Goal: Communication & Community: Answer question/provide support

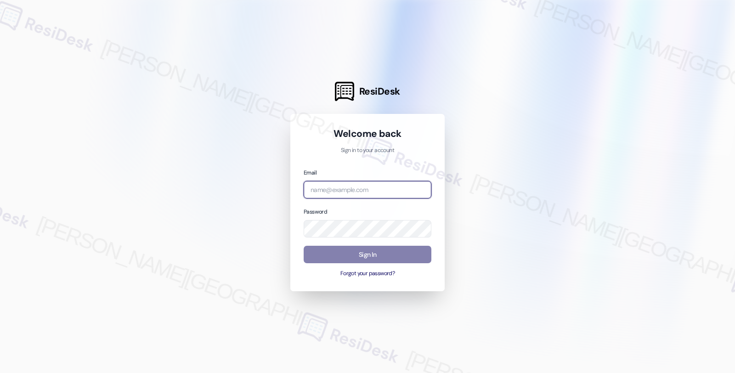
click at [368, 193] on input "email" at bounding box center [367, 190] width 128 height 18
type input "automated-surveys-americas_rental_managers-fides.[PERSON_NAME]@americas_rental_…"
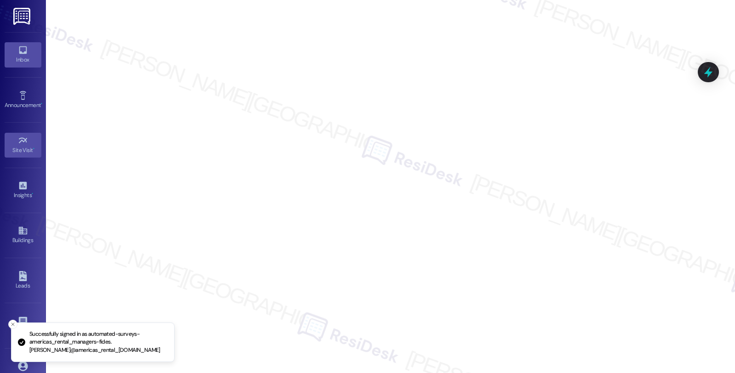
click at [5, 54] on link "Inbox" at bounding box center [23, 54] width 37 height 25
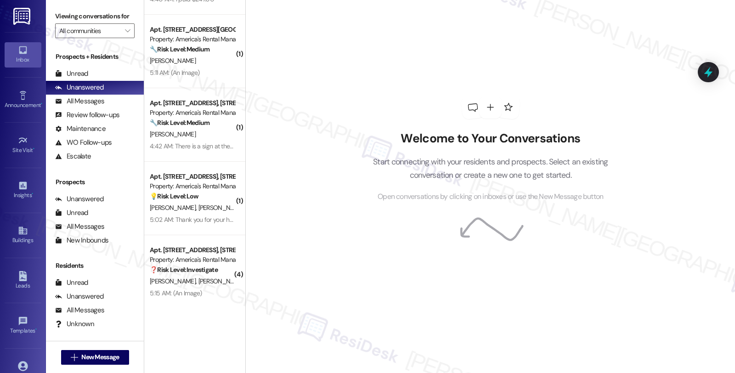
scroll to position [60, 0]
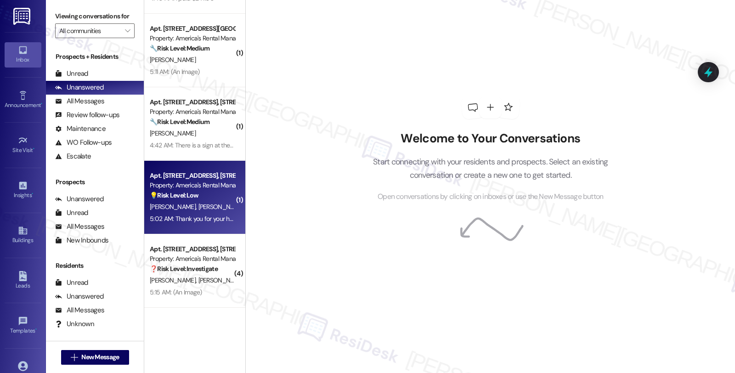
click at [199, 208] on div "[PERSON_NAME] [PERSON_NAME]" at bounding box center [192, 206] width 87 height 11
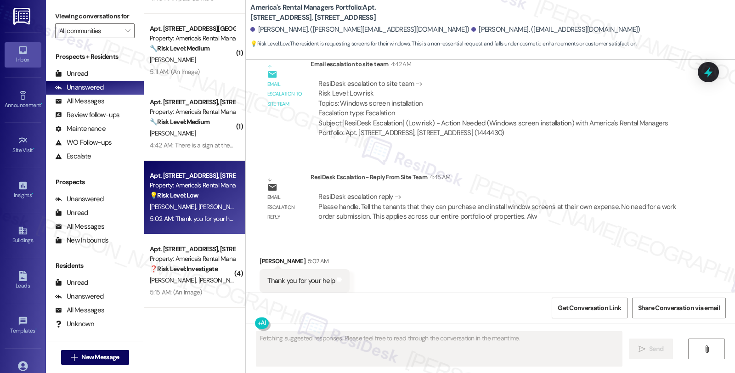
scroll to position [790, 0]
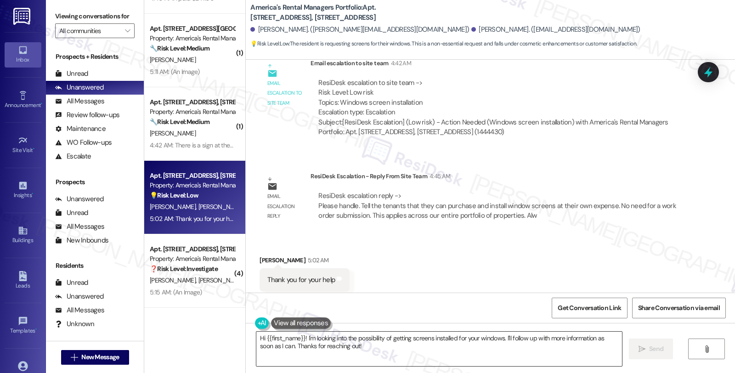
click at [311, 344] on textarea "Hi {{first_name}}! I'm looking into the possibility of getting screens installe…" at bounding box center [438, 348] width 365 height 34
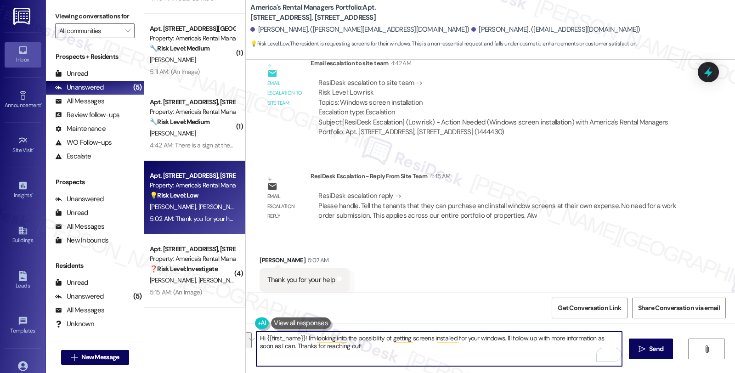
paste textarea "You’re very welcome, [PERSON_NAME]! Just a quick update: you’re welcome to purc…"
click at [603, 337] on textarea "You’re very welcome, [PERSON_NAME]! Just a quick update: you’re welcome to purc…" at bounding box center [438, 348] width 365 height 34
click at [612, 339] on textarea "You’re very welcome, [PERSON_NAME]! Just a quick update: you’re welcome to purc…" at bounding box center [438, 348] width 365 height 34
paste textarea "Please let me know if you need anything else."
type textarea "You’re very welcome, [PERSON_NAME]! Just a quick update: you’re welcome to purc…"
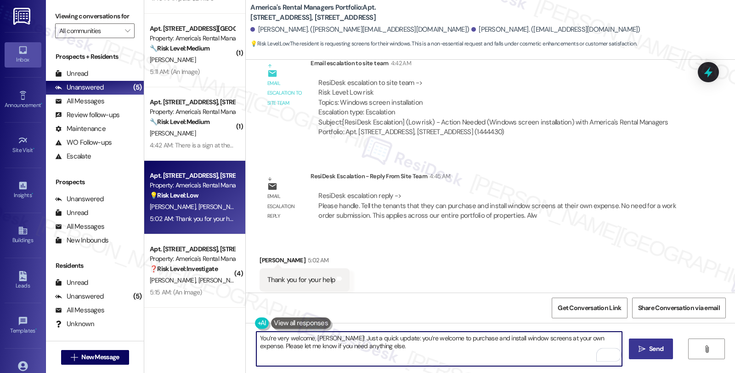
click at [645, 354] on button " Send" at bounding box center [651, 348] width 45 height 21
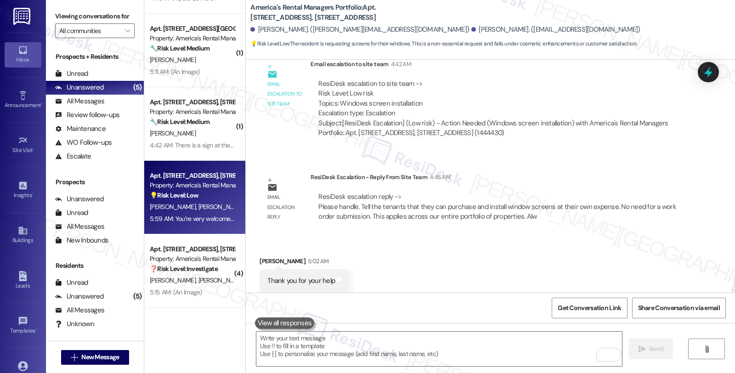
scroll to position [864, 0]
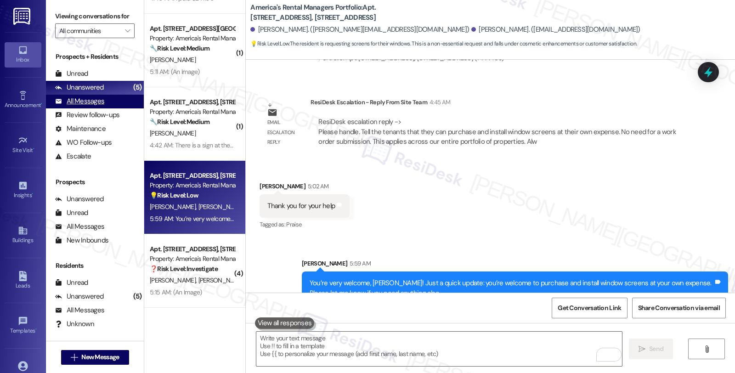
click at [94, 106] on div "All Messages" at bounding box center [79, 101] width 49 height 10
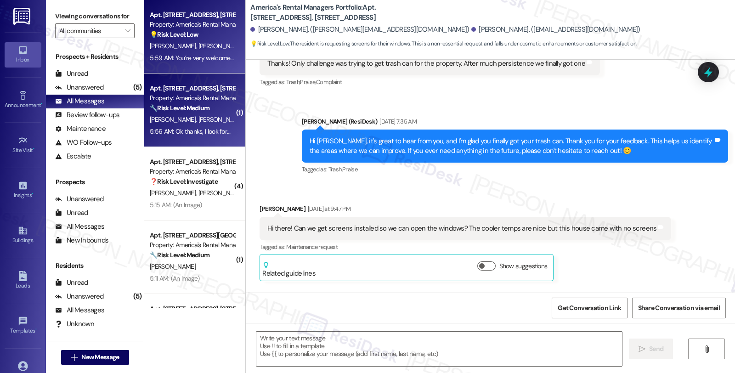
type textarea "Fetching suggested responses. Please feel free to read through the conversation…"
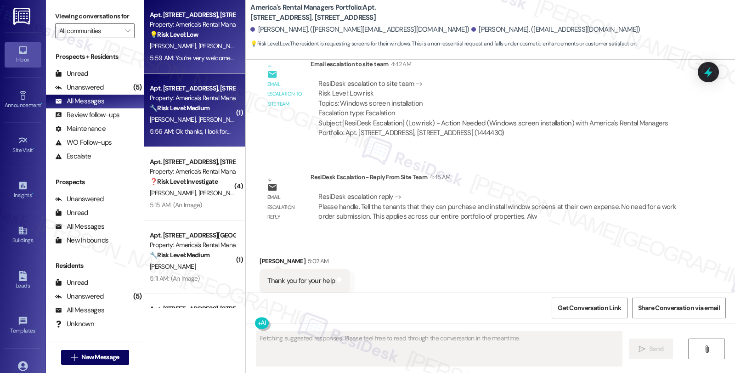
click at [202, 113] on div "Apt. [STREET_ADDRESS][GEOGRAPHIC_DATA][STREET_ADDRESS] Property: America's Rent…" at bounding box center [192, 98] width 87 height 31
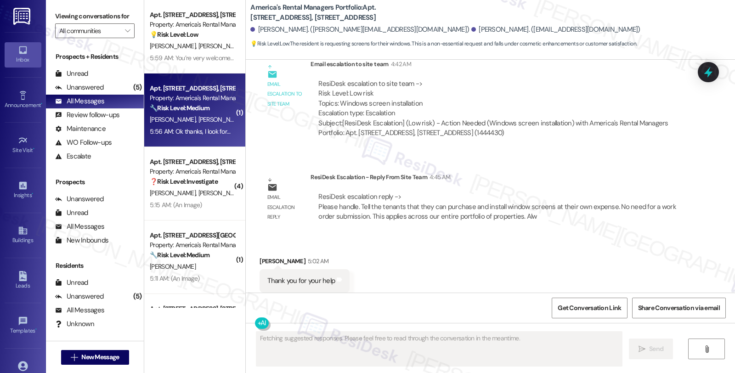
scroll to position [475, 0]
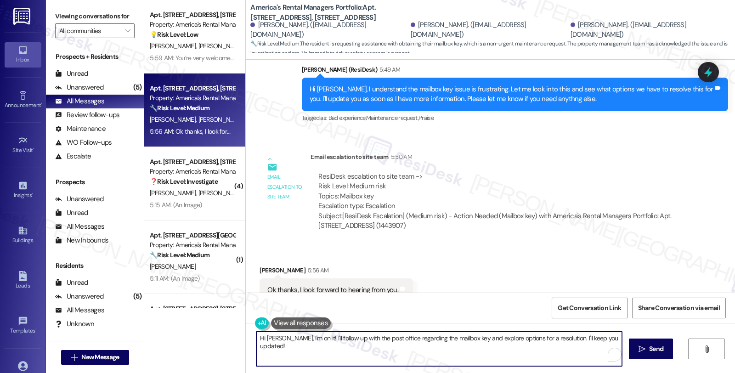
drag, startPoint x: 253, startPoint y: 334, endPoint x: 609, endPoint y: 338, distance: 356.3
click at [609, 338] on textarea "Hi [PERSON_NAME], I'm on it! I'll follow up with the post office regarding the …" at bounding box center [438, 348] width 365 height 34
type textarea "You're welcome!"
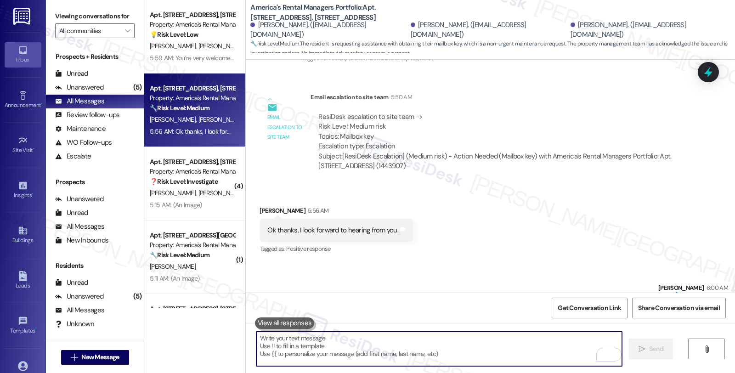
scroll to position [539, 0]
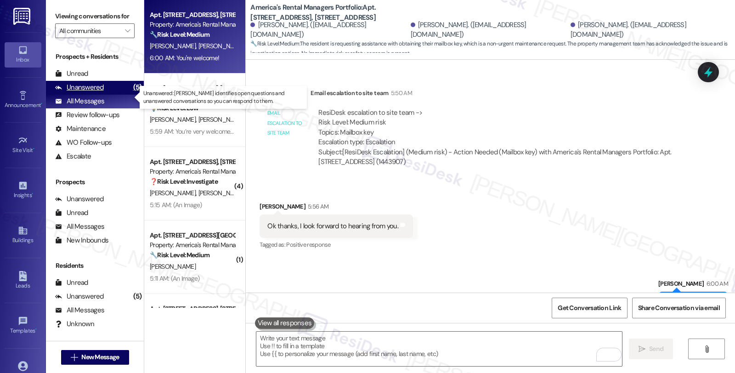
click at [107, 95] on div "Unanswered (5)" at bounding box center [95, 88] width 98 height 14
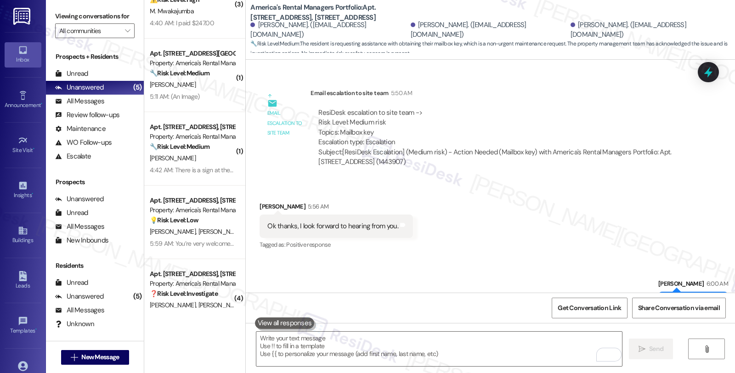
scroll to position [60, 0]
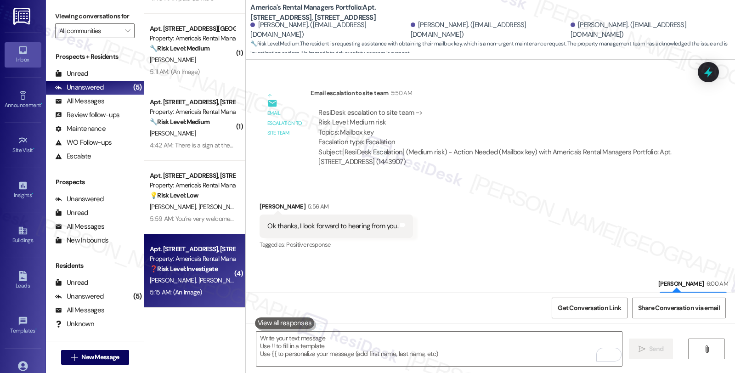
click at [180, 258] on div "Property: America's Rental Managers Portfolio" at bounding box center [192, 259] width 85 height 10
type textarea "Fetching suggested responses. Please feel free to read through the conversation…"
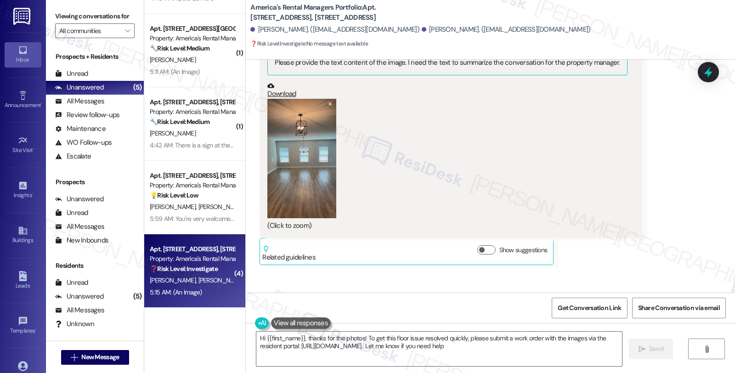
type textarea "Hi {{first_name}}, thanks for the photos! To get this floor issue resolved quic…"
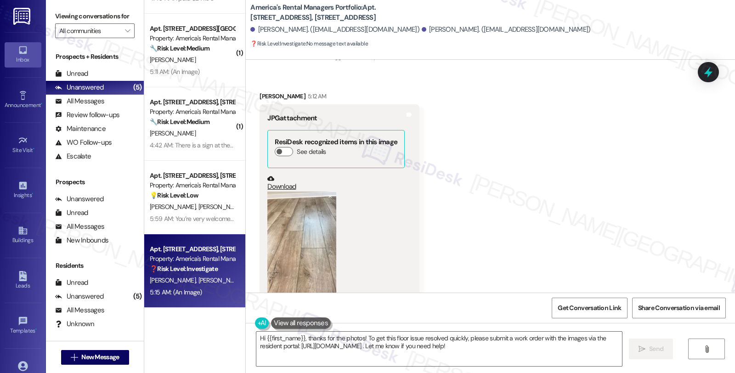
scroll to position [539, 0]
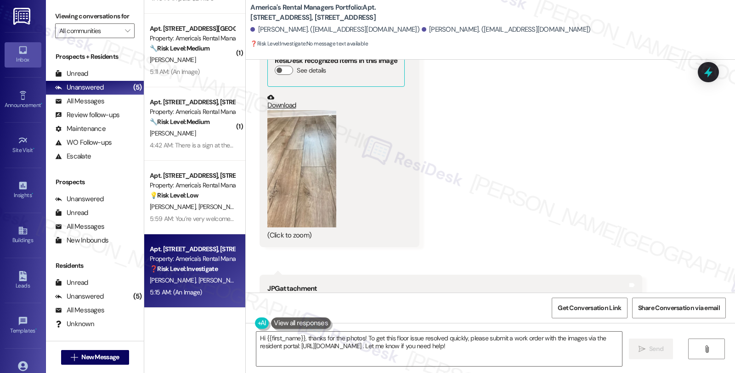
click at [307, 155] on button "Zoom image" at bounding box center [301, 168] width 69 height 117
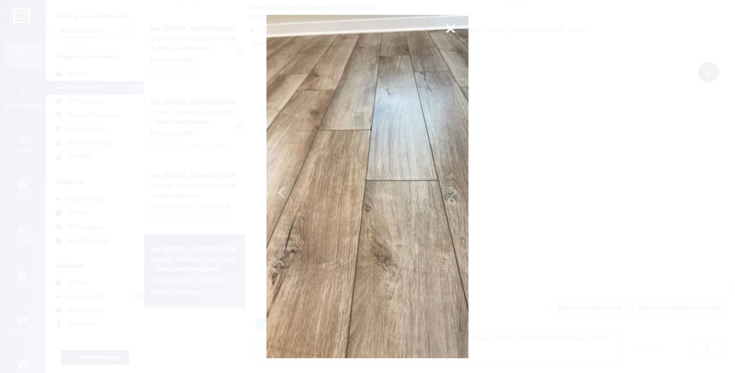
click at [578, 164] on button "Unzoom image" at bounding box center [367, 186] width 735 height 373
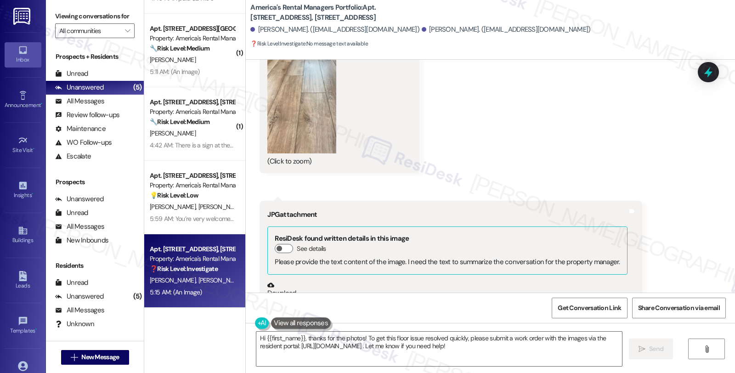
scroll to position [743, 0]
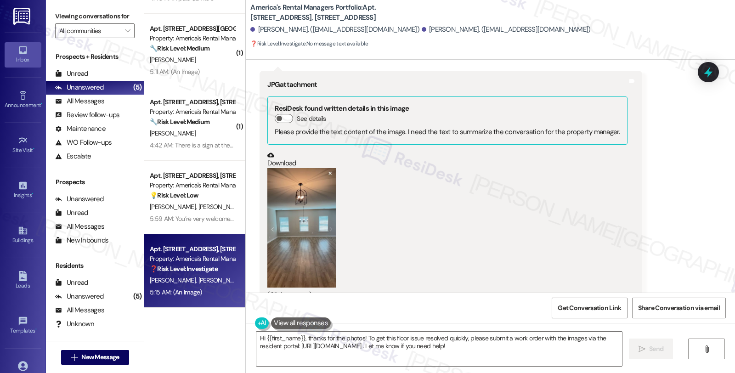
click at [287, 199] on button "Zoom image" at bounding box center [301, 227] width 69 height 119
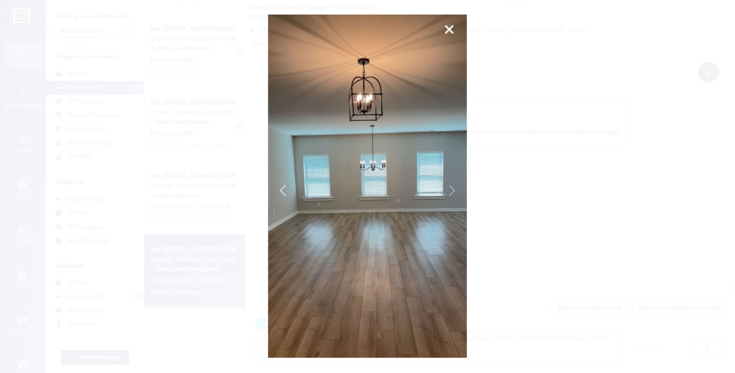
click at [533, 197] on button "Unzoom image" at bounding box center [367, 186] width 735 height 373
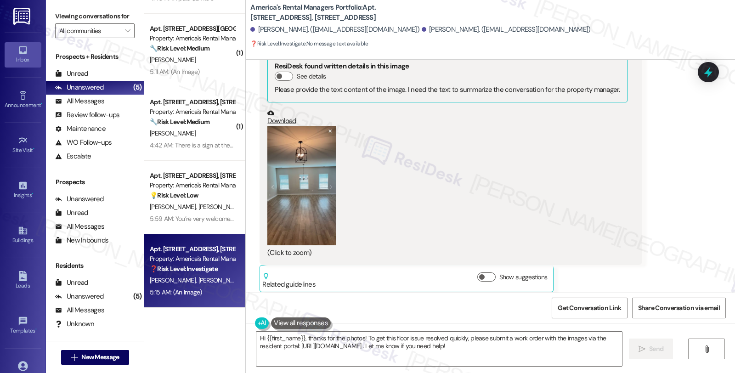
scroll to position [998, 0]
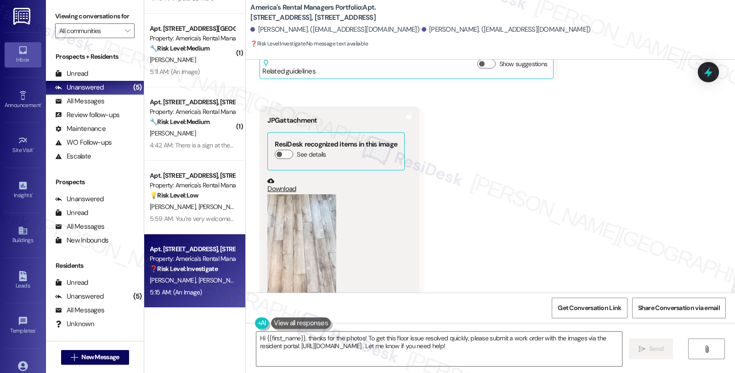
click at [310, 225] on button "Zoom image" at bounding box center [301, 255] width 69 height 122
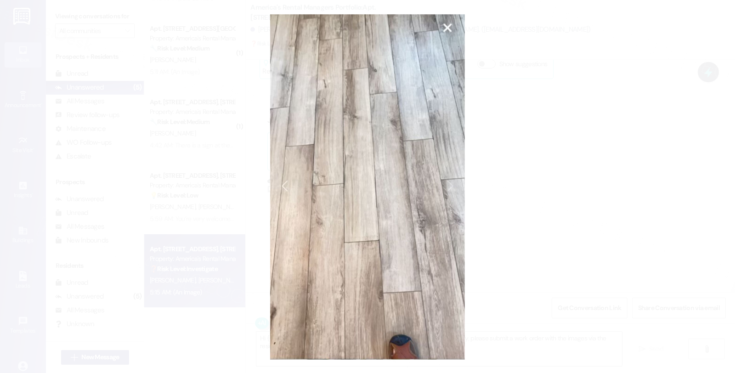
click at [552, 191] on button "Unzoom image" at bounding box center [367, 186] width 735 height 373
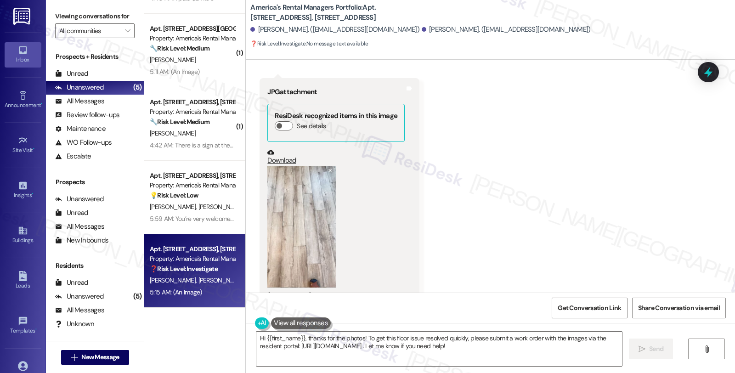
scroll to position [1304, 0]
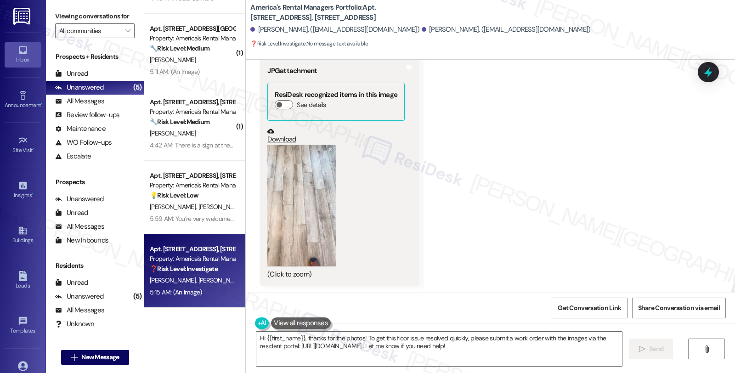
click at [306, 194] on button "Zoom image" at bounding box center [301, 206] width 69 height 122
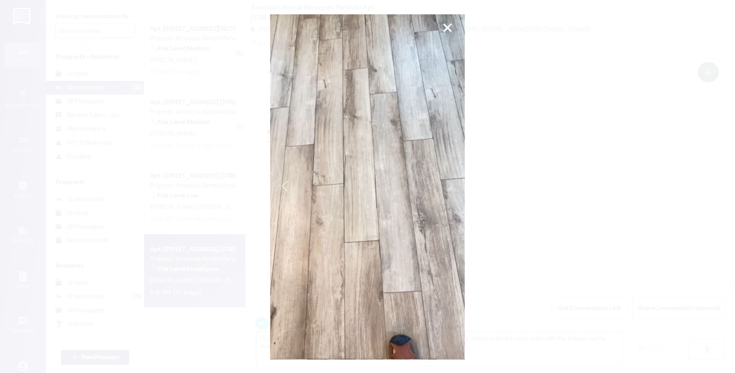
click at [529, 192] on button "Unzoom image" at bounding box center [367, 186] width 735 height 373
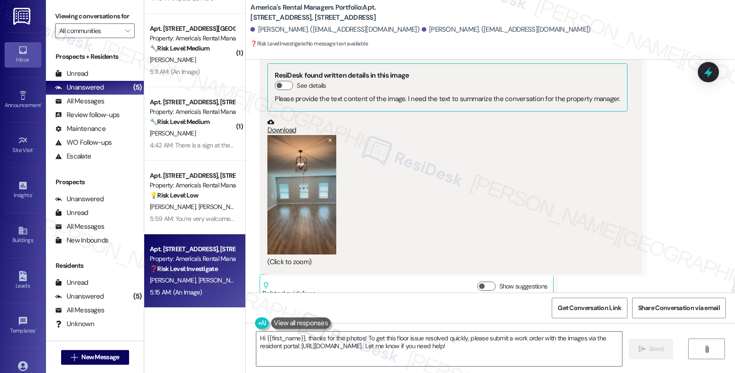
scroll to position [743, 0]
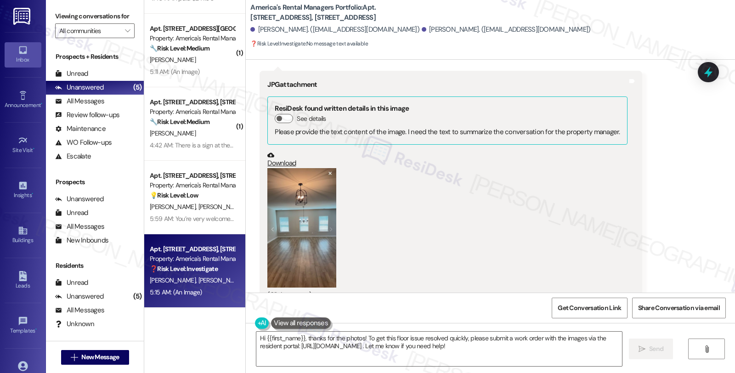
click at [342, 231] on div "(Click to zoom)" at bounding box center [446, 234] width 359 height 132
click at [319, 230] on button "Zoom image" at bounding box center [301, 227] width 69 height 119
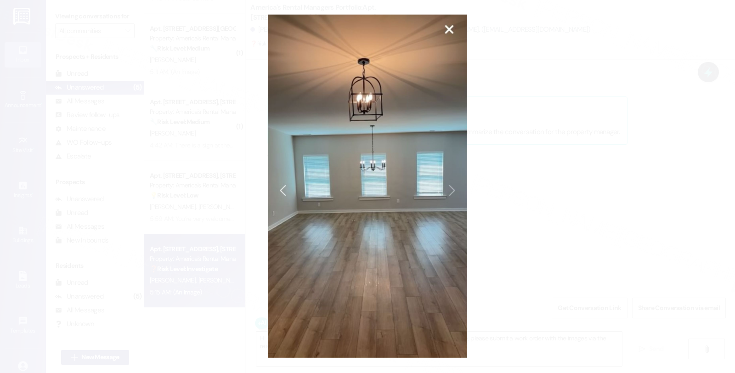
click at [511, 209] on button "Unzoom image" at bounding box center [367, 186] width 735 height 373
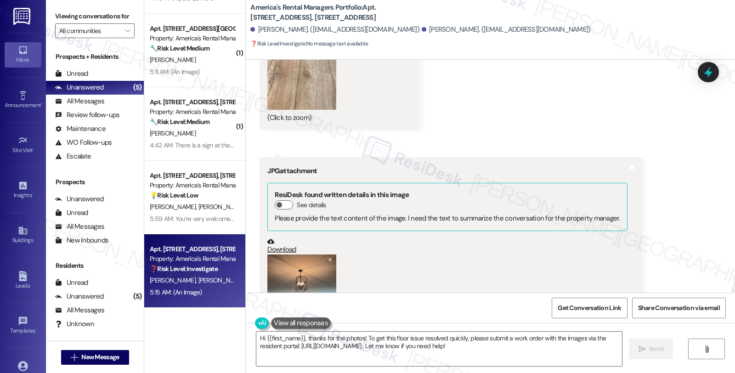
scroll to position [641, 0]
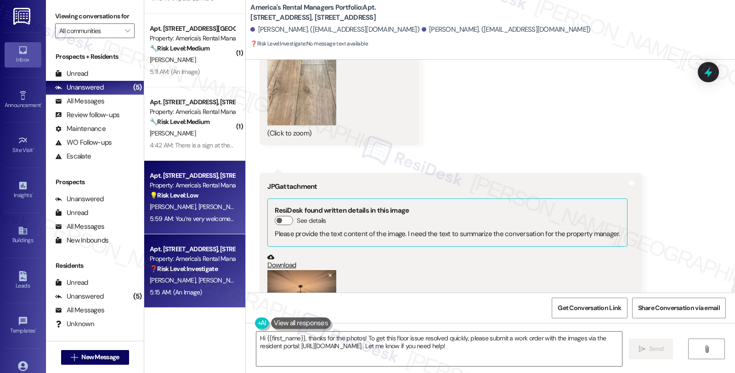
click at [181, 200] on div "Apt. [STREET_ADDRESS], [STREET_ADDRESS] Property: [GEOGRAPHIC_DATA]'s Rental Ma…" at bounding box center [192, 185] width 87 height 31
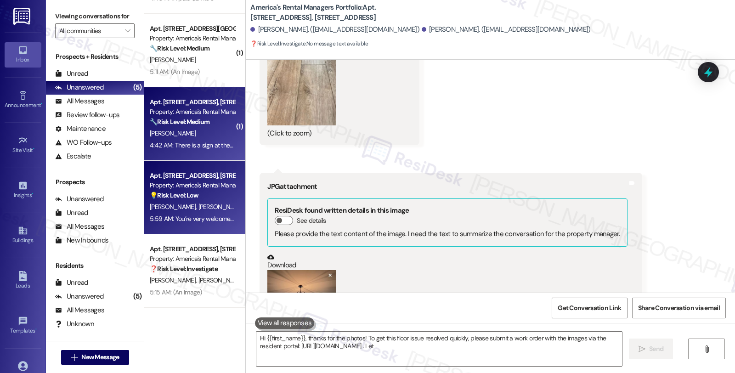
type textarea "Hi {{first_name}}, thanks for the photos! To get this floor issue resolved quic…"
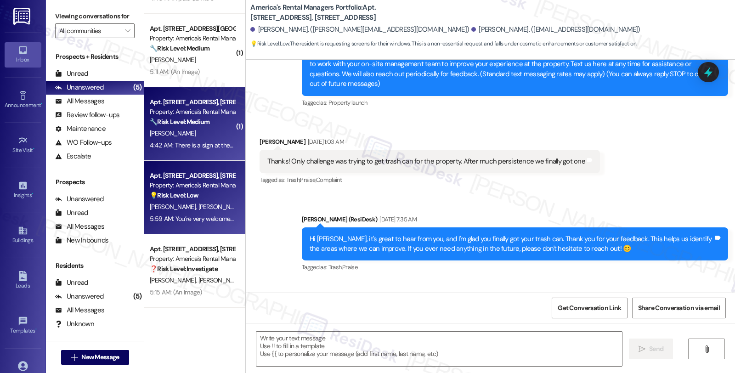
type textarea "Fetching suggested responses. Please feel free to read through the conversation…"
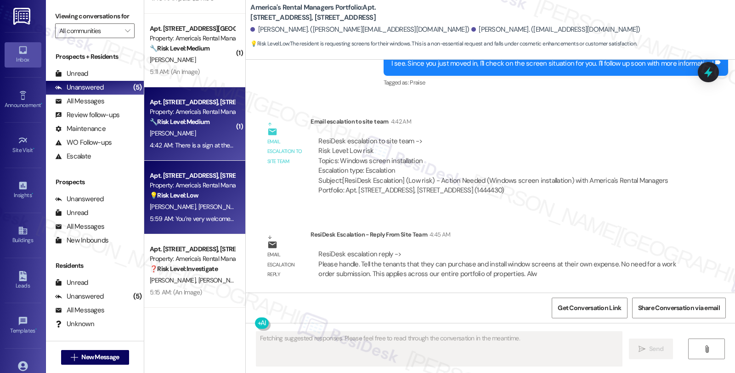
scroll to position [789, 0]
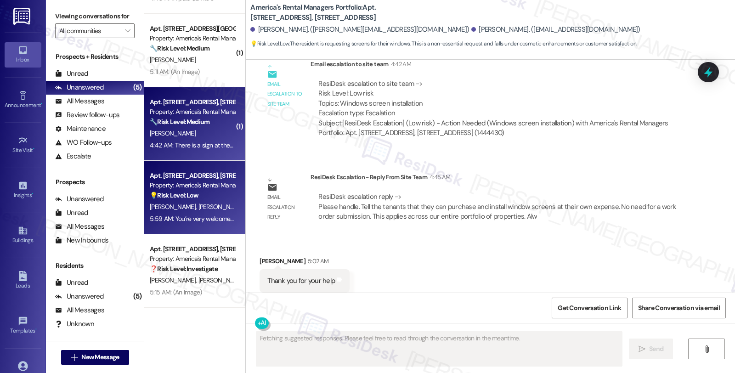
click at [199, 124] on strong "🔧 Risk Level: Medium" at bounding box center [180, 122] width 60 height 8
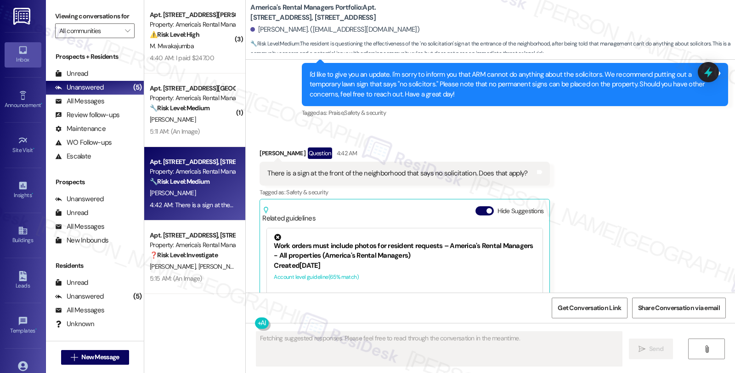
scroll to position [795, 0]
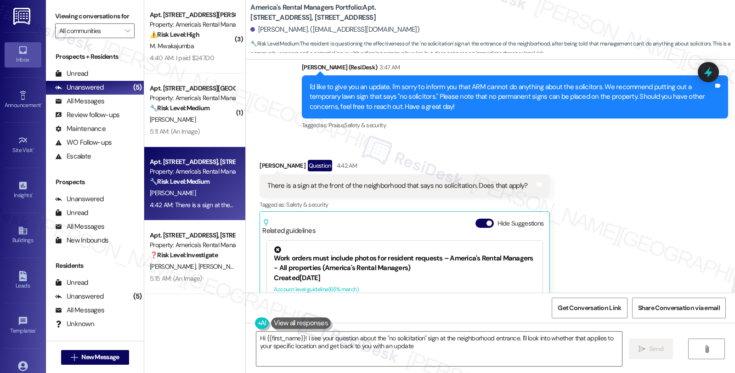
type textarea "Hi {{first_name}}! I see your question about the "no solicitation" sign at the …"
